Goal: Task Accomplishment & Management: Use online tool/utility

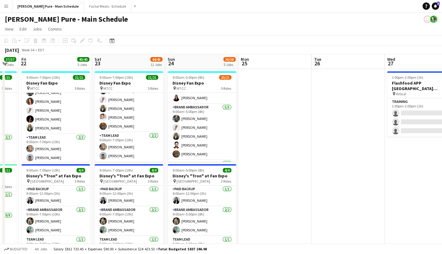
drag, startPoint x: 337, startPoint y: 118, endPoint x: 139, endPoint y: 104, distance: 198.7
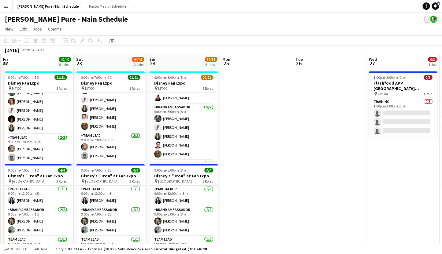
scroll to position [0, 145]
drag, startPoint x: 319, startPoint y: 132, endPoint x: 302, endPoint y: 111, distance: 27.1
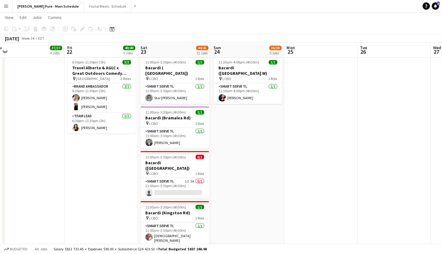
scroll to position [0, 185]
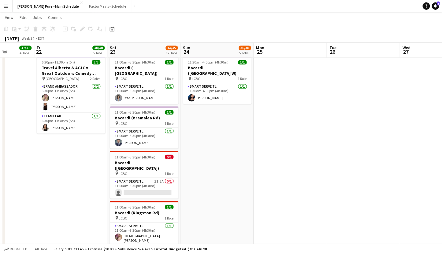
drag, startPoint x: 184, startPoint y: 154, endPoint x: 290, endPoint y: 155, distance: 106.1
click at [290, 155] on app-calendar-viewport "Tue 19 28/42 2 Jobs Wed 20 17/17 2 Jobs Thu 21 37/37 4 Jobs Fri 22 40/40 5 Jobs…" at bounding box center [221, 90] width 442 height 820
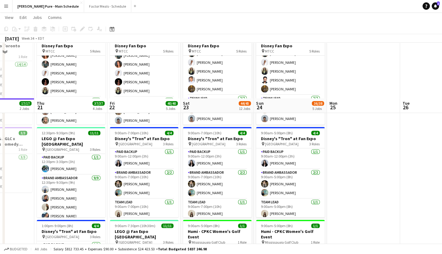
scroll to position [0, 0]
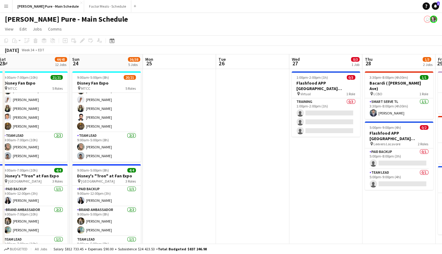
drag, startPoint x: 384, startPoint y: 157, endPoint x: 200, endPoint y: 151, distance: 183.9
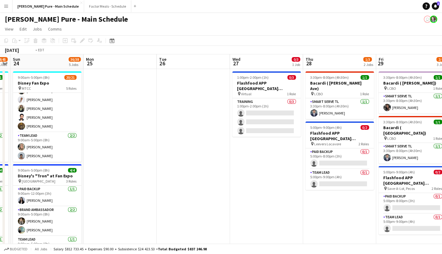
scroll to position [0, 197]
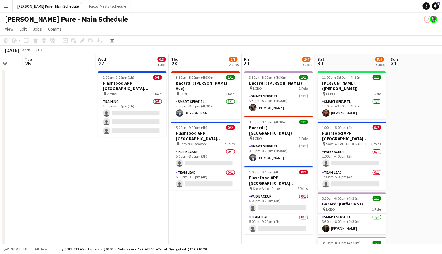
drag, startPoint x: 341, startPoint y: 168, endPoint x: 147, endPoint y: 144, distance: 195.0
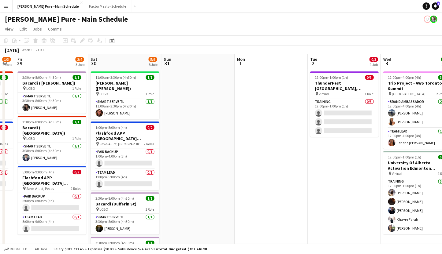
drag, startPoint x: 417, startPoint y: 174, endPoint x: 190, endPoint y: 145, distance: 228.6
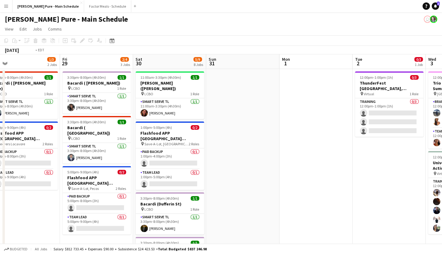
drag, startPoint x: 286, startPoint y: 161, endPoint x: 67, endPoint y: 131, distance: 220.7
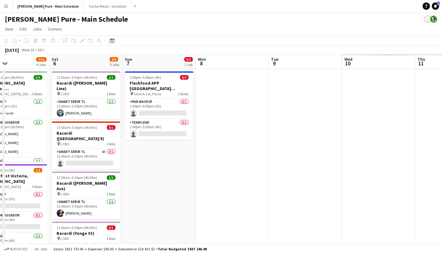
drag, startPoint x: 312, startPoint y: 142, endPoint x: 9, endPoint y: 105, distance: 305.4
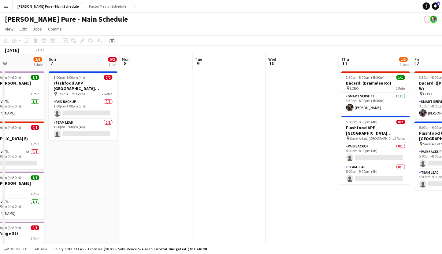
scroll to position [0, 284]
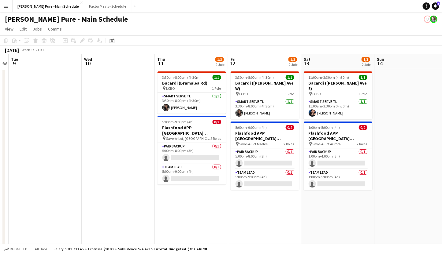
drag, startPoint x: 267, startPoint y: 133, endPoint x: -16, endPoint y: 105, distance: 284.3
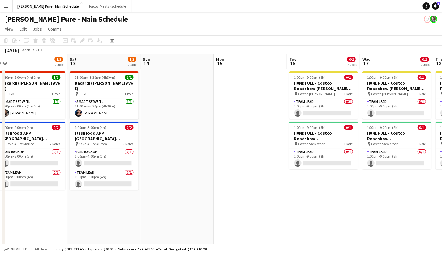
drag, startPoint x: 243, startPoint y: 218, endPoint x: -19, endPoint y: 187, distance: 263.4
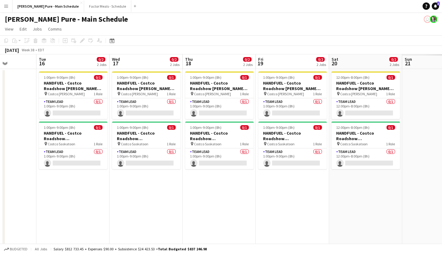
drag, startPoint x: 281, startPoint y: 150, endPoint x: 33, endPoint y: 127, distance: 249.7
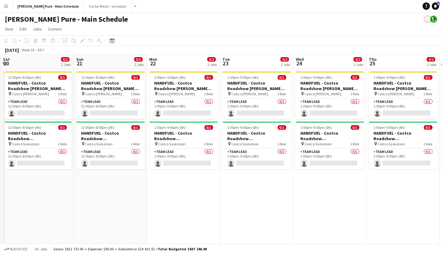
drag, startPoint x: 357, startPoint y: 153, endPoint x: 29, endPoint y: 128, distance: 328.8
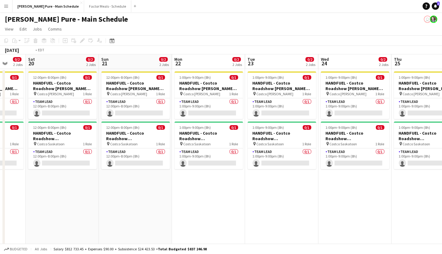
drag, startPoint x: 332, startPoint y: 120, endPoint x: -19, endPoint y: 119, distance: 351.4
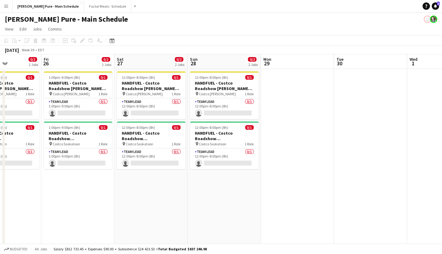
drag, startPoint x: 300, startPoint y: 122, endPoint x: -19, endPoint y: 103, distance: 319.8
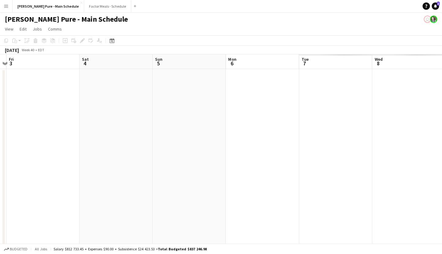
drag, startPoint x: 330, startPoint y: 120, endPoint x: -19, endPoint y: 109, distance: 348.9
drag, startPoint x: 291, startPoint y: 117, endPoint x: -9, endPoint y: 108, distance: 299.9
drag, startPoint x: 84, startPoint y: 135, endPoint x: 388, endPoint y: 119, distance: 303.8
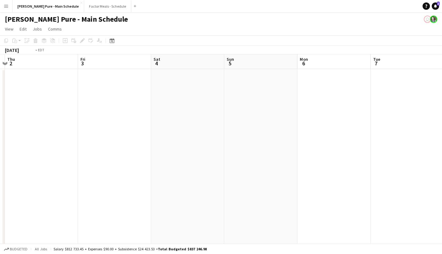
drag, startPoint x: 94, startPoint y: 140, endPoint x: 359, endPoint y: 135, distance: 264.9
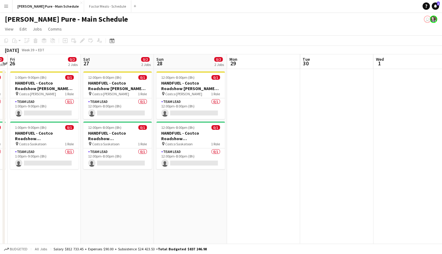
drag, startPoint x: 187, startPoint y: 150, endPoint x: 399, endPoint y: 135, distance: 213.4
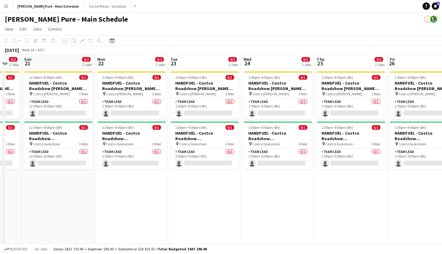
drag, startPoint x: 83, startPoint y: 192, endPoint x: 402, endPoint y: 163, distance: 320.3
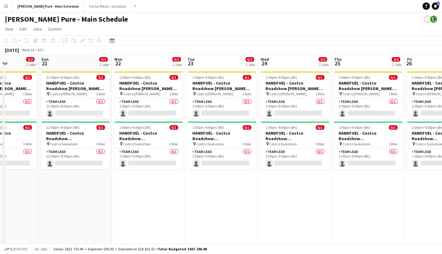
drag, startPoint x: 99, startPoint y: 125, endPoint x: 398, endPoint y: 121, distance: 298.3
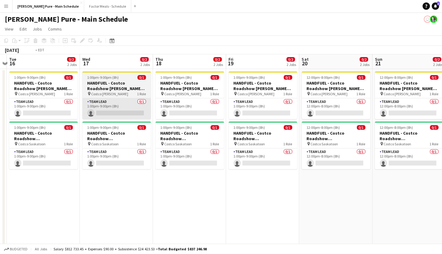
drag, startPoint x: 80, startPoint y: 134, endPoint x: 418, endPoint y: 116, distance: 338.5
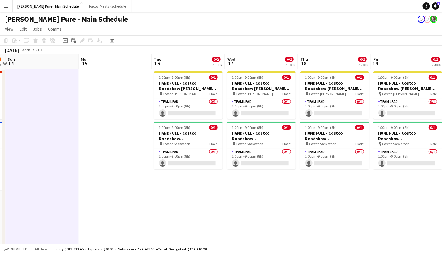
drag, startPoint x: 349, startPoint y: 186, endPoint x: 196, endPoint y: 172, distance: 153.6
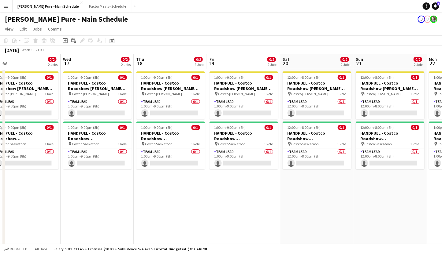
drag, startPoint x: 375, startPoint y: 195, endPoint x: 211, endPoint y: 173, distance: 165.5
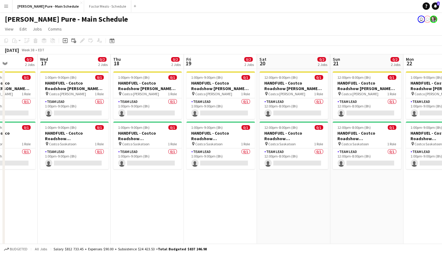
scroll to position [0, 186]
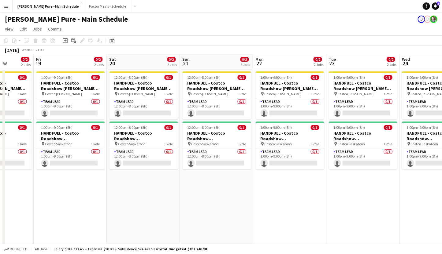
drag, startPoint x: 360, startPoint y: 209, endPoint x: 187, endPoint y: 194, distance: 173.7
click at [280, 58] on app-board-header-date "Mon 22 0/2 2 Jobs" at bounding box center [289, 61] width 73 height 15
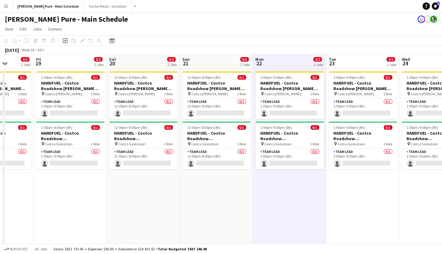
click at [110, 39] on icon at bounding box center [111, 40] width 5 height 5
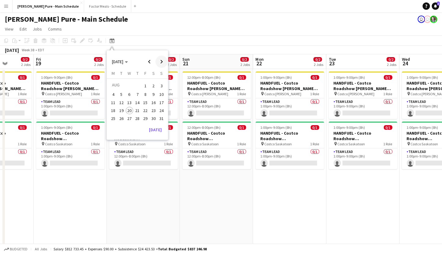
click at [163, 61] on span "Next month" at bounding box center [161, 62] width 12 height 12
click at [162, 29] on app-page-menu "View Day view expanded Day view collapsed Month view Date picker Jump to [DATE]…" at bounding box center [221, 30] width 442 height 12
